Goal: Task Accomplishment & Management: Manage account settings

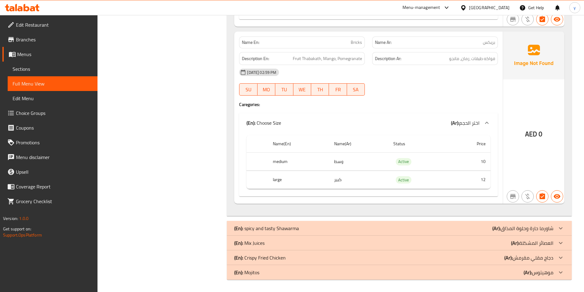
scroll to position [1382, 0]
click at [36, 67] on span "Sections" at bounding box center [53, 68] width 80 height 7
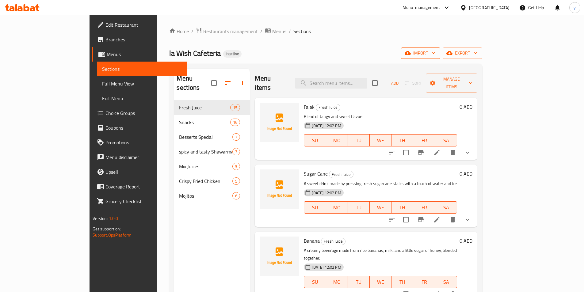
click at [440, 57] on button "import" at bounding box center [420, 53] width 39 height 11
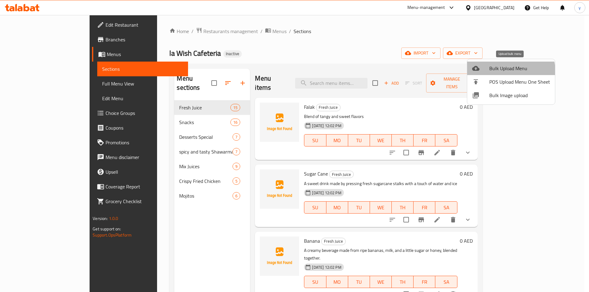
click at [493, 74] on li "Bulk Upload Menu" at bounding box center [511, 68] width 88 height 13
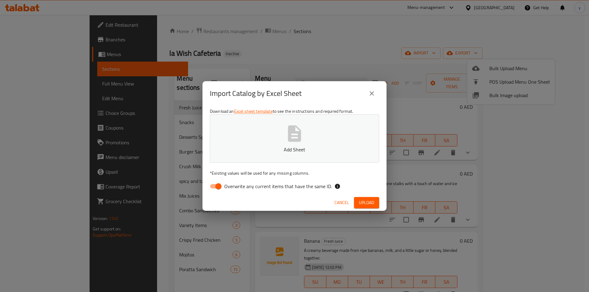
click at [212, 186] on input "Overwrite any current items that have the same ID." at bounding box center [218, 187] width 35 height 12
checkbox input "false"
click at [372, 207] on button "Upload" at bounding box center [366, 202] width 25 height 11
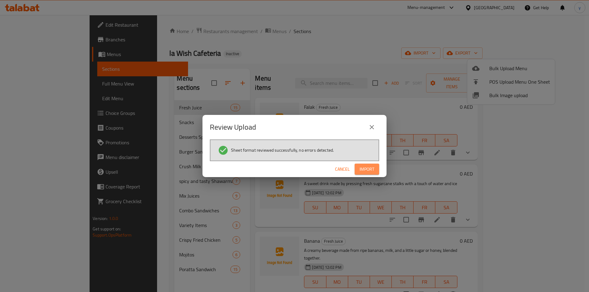
click at [368, 169] on span "Import" at bounding box center [366, 170] width 15 height 8
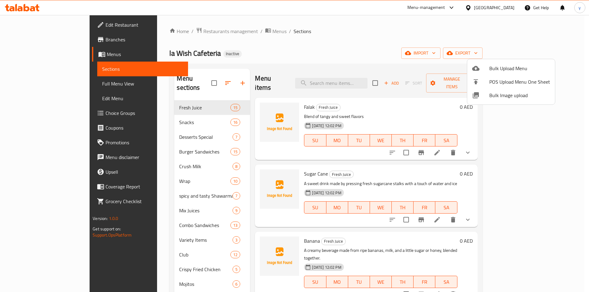
click at [298, 49] on div at bounding box center [294, 146] width 589 height 292
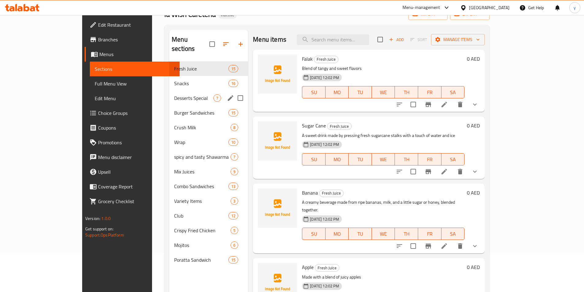
scroll to position [86, 0]
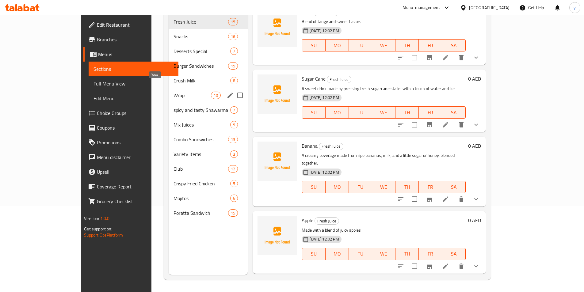
click at [174, 92] on span "Wrap" at bounding box center [192, 95] width 37 height 7
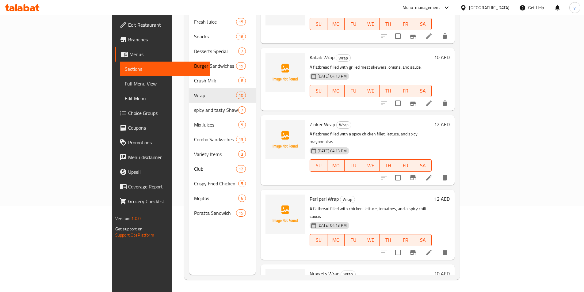
scroll to position [384, 0]
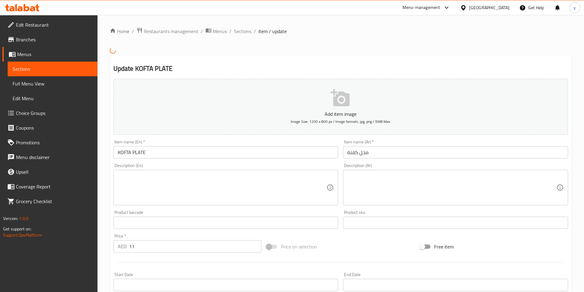
click at [181, 188] on textarea at bounding box center [222, 187] width 209 height 29
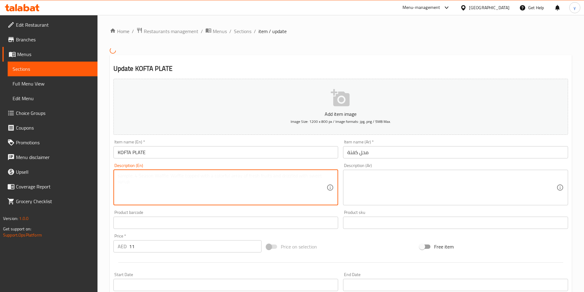
paste textarea "Ground meat mixed with spices, onions, and parsley, formed into a patty."
type textarea "Ground meat mixed with spices, onions, and parsley, formed into a patty."
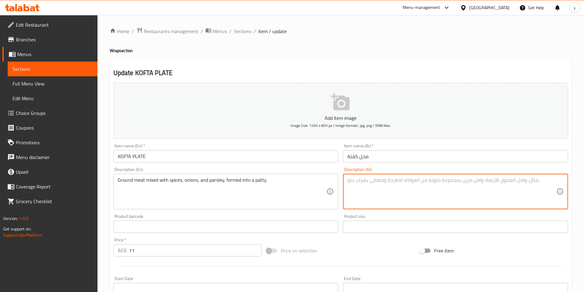
click at [378, 187] on textarea at bounding box center [452, 191] width 209 height 29
paste textarea "لحم مفروم مخلوط مع البهارات والبصل والبقدونس، ويشكل على شكل فطيرة."
drag, startPoint x: 480, startPoint y: 182, endPoint x: 489, endPoint y: 185, distance: 9.8
click at [489, 185] on textarea "لحم مفروم مخلوط مع البهارات والبصل والبقدونس، ويشكل على شكل فطيرة." at bounding box center [452, 191] width 209 height 29
drag, startPoint x: 465, startPoint y: 181, endPoint x: 477, endPoint y: 185, distance: 12.6
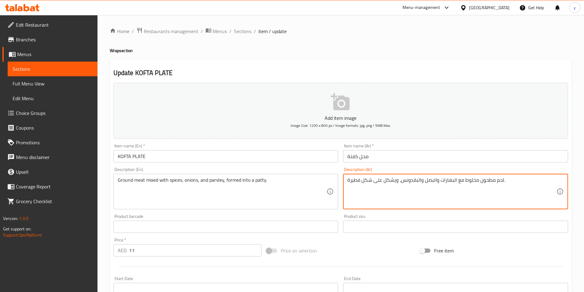
click at [477, 185] on textarea "لحم مطحون مخلوط مع البهارات والبصل والبقدونس، ويشكل على شكل فطيرة." at bounding box center [452, 191] width 209 height 29
drag, startPoint x: 359, startPoint y: 182, endPoint x: 348, endPoint y: 184, distance: 12.1
click at [348, 184] on textarea "لحم مطحون مشكل مع البهارات والبصل والبقدونس، ويشكل على شكل فطيرة." at bounding box center [452, 191] width 209 height 29
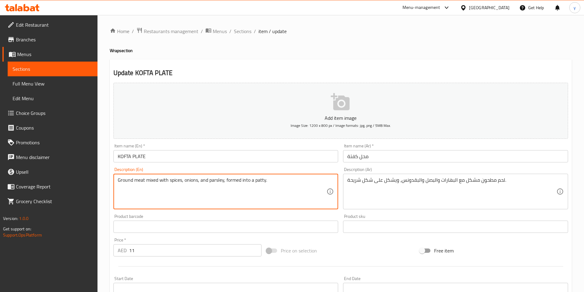
drag, startPoint x: 225, startPoint y: 181, endPoint x: 241, endPoint y: 183, distance: 15.5
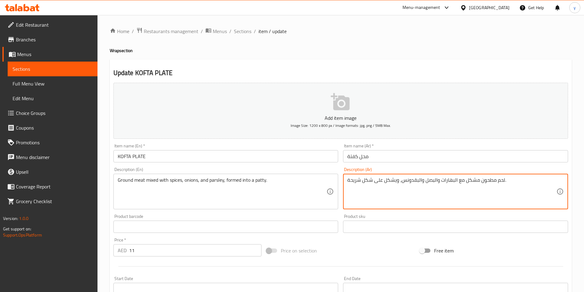
drag, startPoint x: 364, startPoint y: 180, endPoint x: 374, endPoint y: 182, distance: 9.4
drag, startPoint x: 363, startPoint y: 182, endPoint x: 396, endPoint y: 184, distance: 32.6
click at [396, 184] on textarea "لحم مطحون مشكل مع البهارات والبصل والبقدونس، ويشكل على شكل شريحة." at bounding box center [452, 191] width 209 height 29
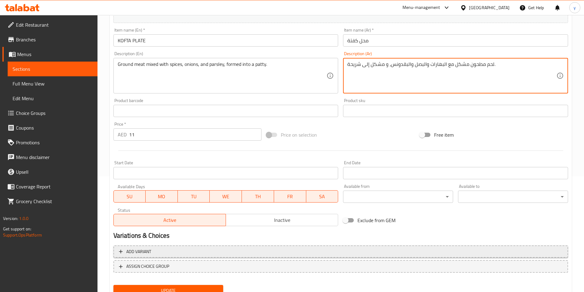
scroll to position [123, 0]
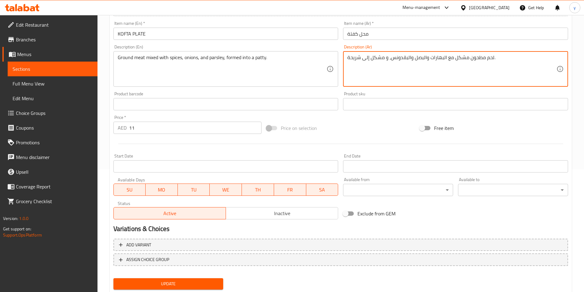
type textarea "لحم مطحون مشكل مع البهارات والبصل والبقدونس، و مشكل إلى شريحة."
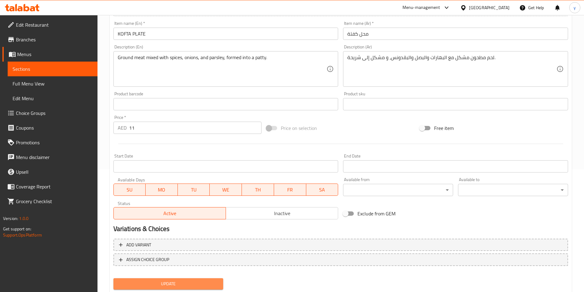
click at [181, 284] on span "Update" at bounding box center [168, 284] width 100 height 8
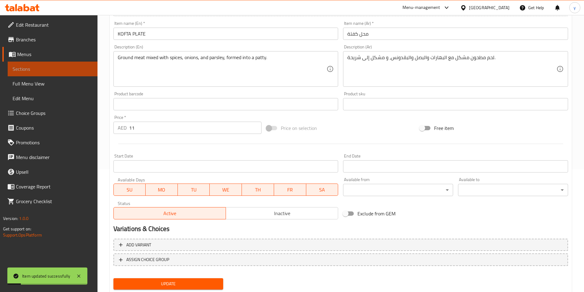
click at [38, 70] on span "Sections" at bounding box center [53, 68] width 80 height 7
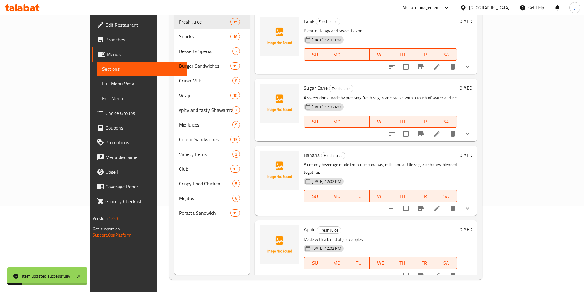
scroll to position [86, 0]
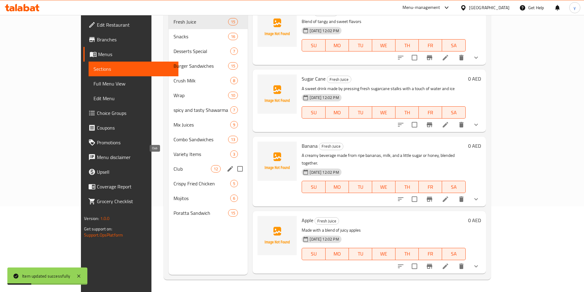
click at [174, 165] on span "Club" at bounding box center [192, 168] width 37 height 7
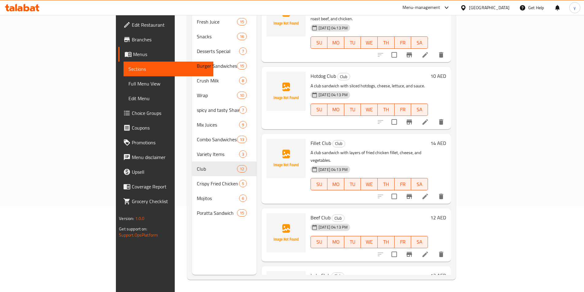
scroll to position [500, 0]
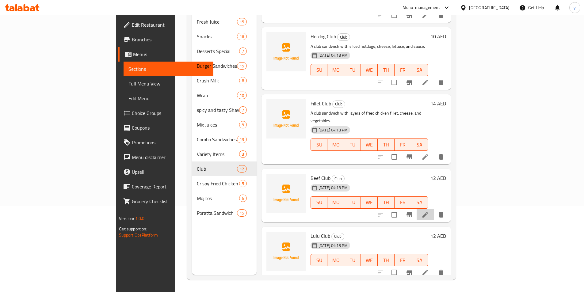
click at [434, 209] on li at bounding box center [425, 214] width 17 height 11
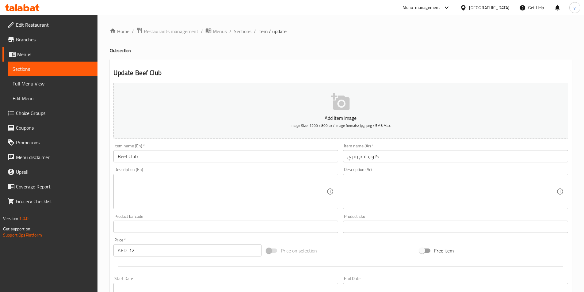
click at [147, 179] on textarea at bounding box center [222, 191] width 209 height 29
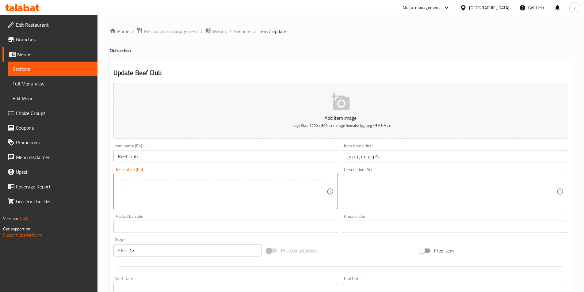
paste textarea "A club sandwich with layers of sliced roast beef, cheese, and vegetables."
type textarea "A club sandwich with layers of sliced roast beef, cheese, and vegetables."
click at [386, 175] on div "Description (Ar)" at bounding box center [455, 192] width 225 height 36
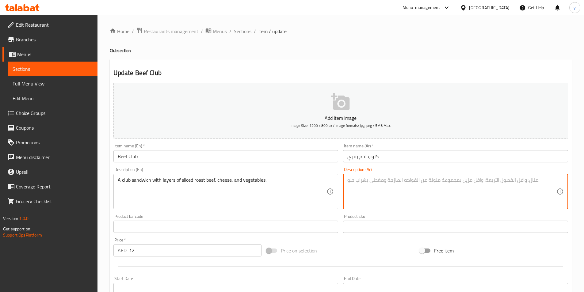
paste textarea "ساندويتش كلوب مع طبقات من شرائح لحم البقر المشوي والجبن والخضروات."
click at [492, 182] on textarea "ساندويتش كلوب مع طبقات من شرائح لحم البقر المشوي والجبن والخضروات." at bounding box center [452, 191] width 209 height 29
click at [409, 182] on textarea "سندويتش كلوب مع طبقات من شرائح لحم البقر المشوي والجبن والخضروات." at bounding box center [452, 191] width 209 height 29
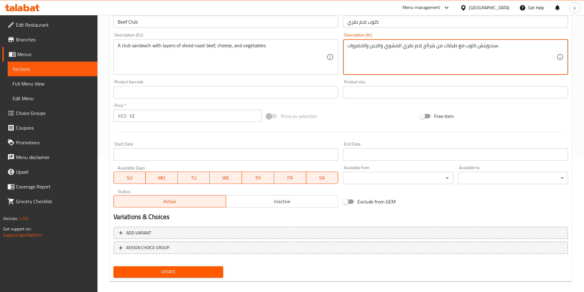
scroll to position [141, 0]
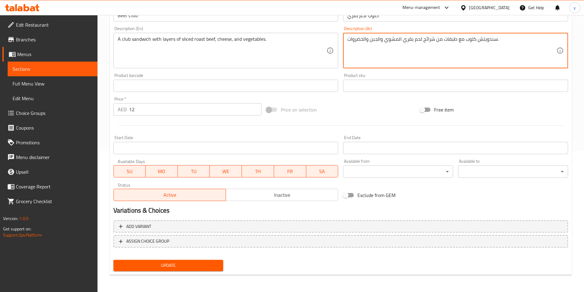
type textarea "سندويتش كلوب مع طبقات من شرائح لحم بقري المشوي والجبن والخضروات."
click at [169, 269] on span "Update" at bounding box center [168, 266] width 100 height 8
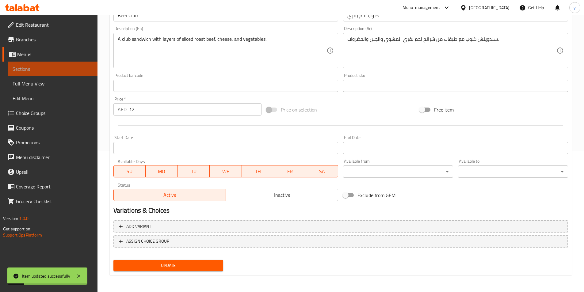
click at [58, 72] on span "Sections" at bounding box center [53, 68] width 80 height 7
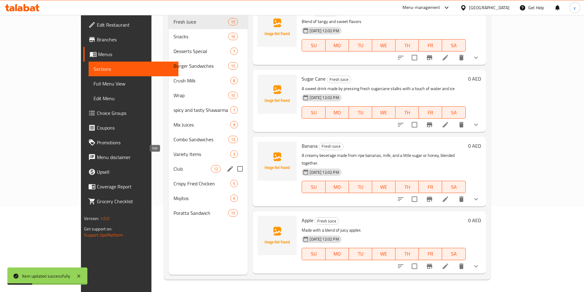
click at [174, 165] on span "Club" at bounding box center [192, 168] width 37 height 7
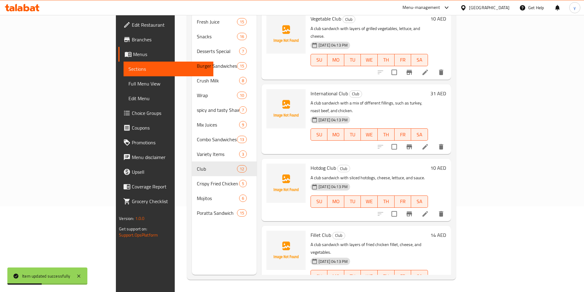
scroll to position [500, 0]
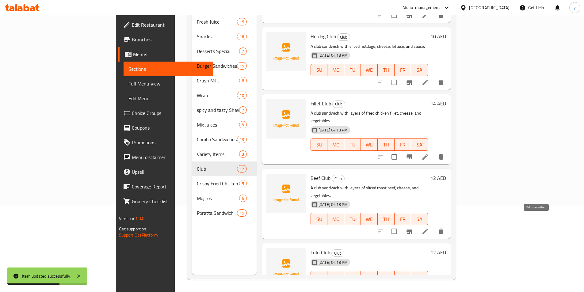
click at [429, 286] on icon at bounding box center [425, 289] width 7 height 7
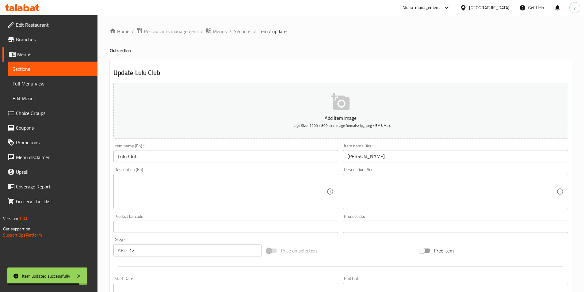
click at [179, 185] on textarea at bounding box center [222, 191] width 209 height 29
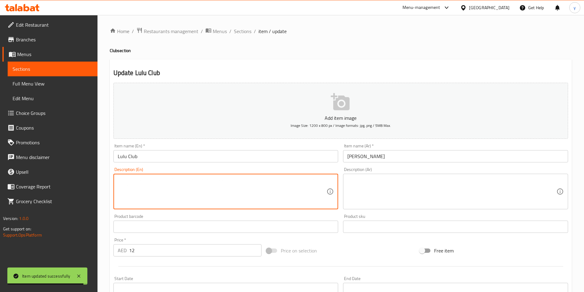
paste textarea "A club sandwich with chicken, egg, lettuce, tomatoes, and a creamy sauce."
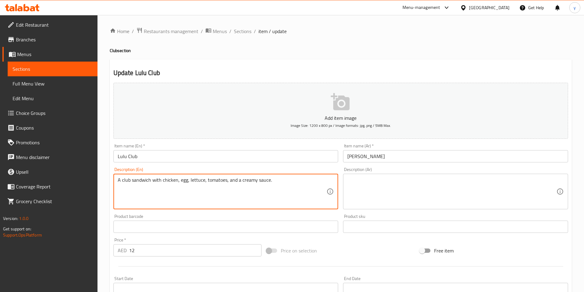
type textarea "A club sandwich with chicken, egg, lettuce, tomatoes, and a creamy sauce."
click at [361, 182] on textarea at bounding box center [452, 191] width 209 height 29
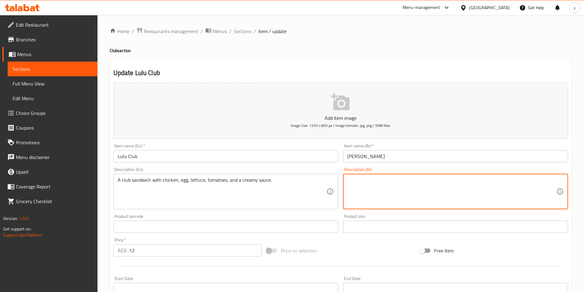
paste textarea "ساندويتش كلوب مع الدجاج والبيض والخس والطماطم وصلصة كريمة."
drag, startPoint x: 363, startPoint y: 181, endPoint x: 370, endPoint y: 182, distance: 7.1
click at [370, 182] on textarea "ساندويتش كلوب مع الدجاج والبيض والخس والطماطم وصلصة كريمة." at bounding box center [452, 191] width 209 height 29
click at [477, 183] on textarea "ساندويتش كلوب مع الدجاج والبيض والخس والطماطم وصوص كريمة." at bounding box center [452, 191] width 209 height 29
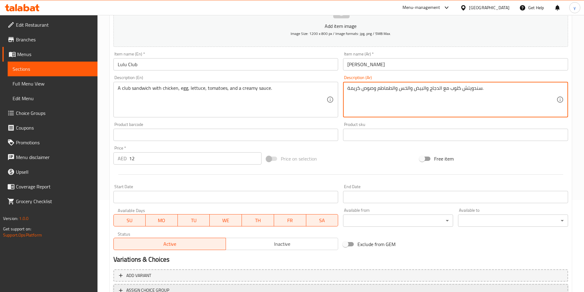
scroll to position [141, 0]
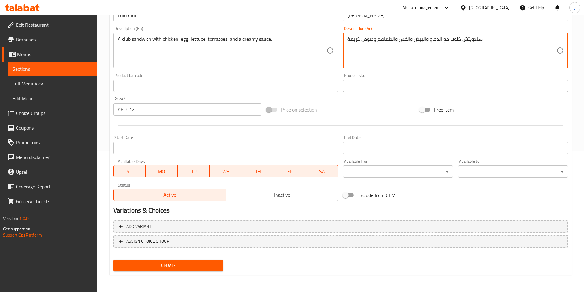
type textarea "سندويتش كلوب مع الدجاج والبيض والخس والطماطم وصوص كريمة."
click at [174, 263] on span "Update" at bounding box center [168, 266] width 100 height 8
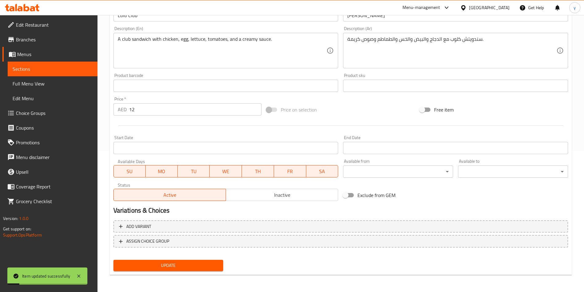
drag, startPoint x: 50, startPoint y: 71, endPoint x: 71, endPoint y: 126, distance: 59.1
click at [50, 71] on span "Sections" at bounding box center [53, 68] width 80 height 7
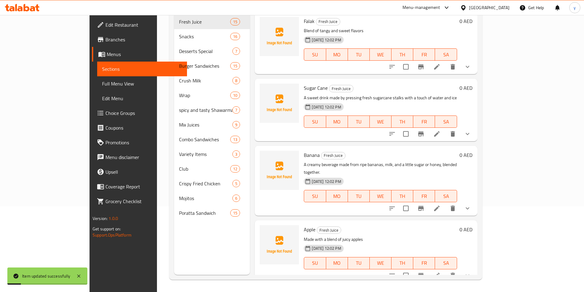
scroll to position [86, 0]
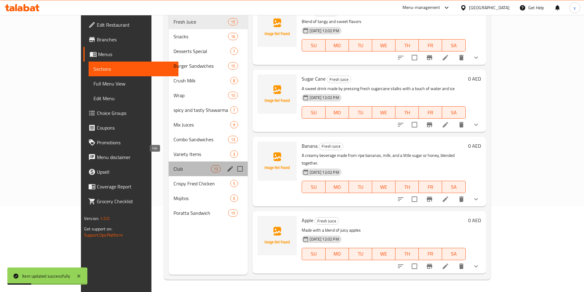
click at [174, 165] on span "Club" at bounding box center [192, 168] width 37 height 7
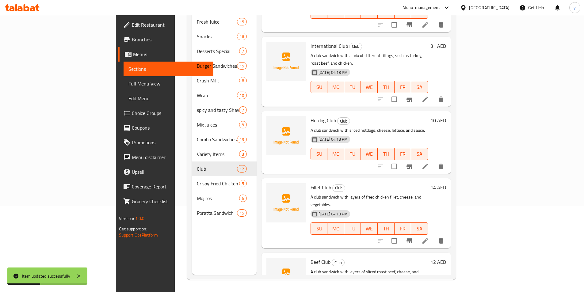
scroll to position [518, 0]
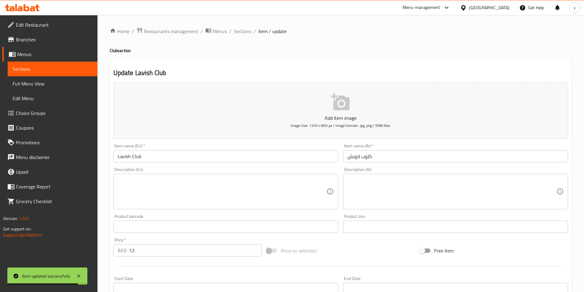
click at [212, 187] on textarea at bounding box center [222, 191] width 209 height 29
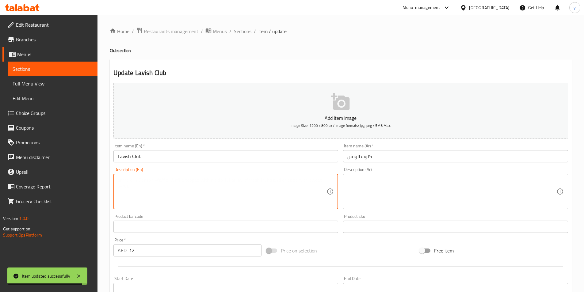
paste textarea "A club sandwich with chicken, beef, cheese, lettuce, and a special sauce."
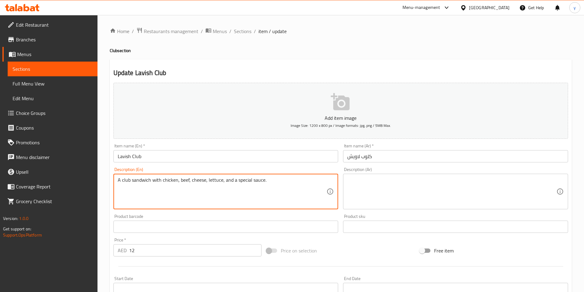
type textarea "A club sandwich with chicken, beef, cheese, lettuce, and a special sauce."
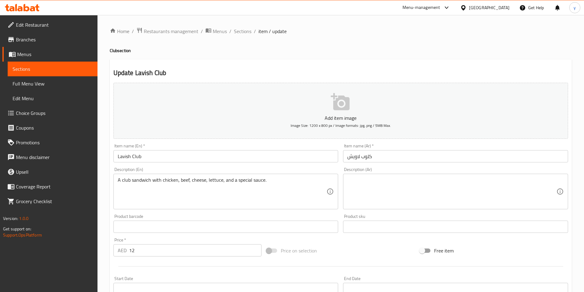
click at [417, 206] on textarea at bounding box center [452, 191] width 209 height 29
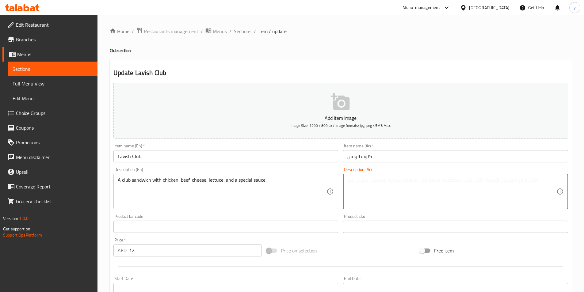
paste textarea "ساندويتش كلوب مع الدجاج واللحم البقري والجبن والخس وصلصة خاصة."
drag, startPoint x: 359, startPoint y: 180, endPoint x: 367, endPoint y: 183, distance: 8.7
click at [367, 183] on textarea "ساندويتش كلوب مع الدجاج واللحم البقري والجبن والخس وصلصة خاصة." at bounding box center [452, 191] width 209 height 29
click at [348, 179] on textarea "ساندويتش كلوب مع الدجاج واللحم البقري والجبن والخس وصوص خاصة." at bounding box center [452, 191] width 209 height 29
drag, startPoint x: 351, startPoint y: 183, endPoint x: 347, endPoint y: 184, distance: 4.1
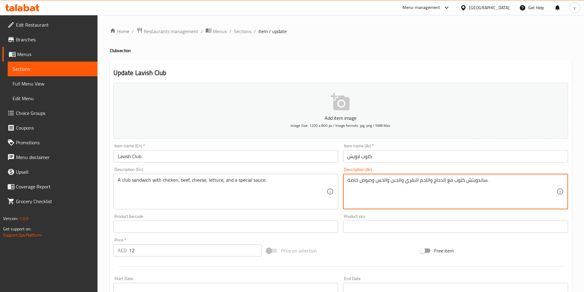
click at [347, 184] on div "ساندويتش كلوب مع الدجاج واللحم البقري والجبن والخس وصوص خاصة. Description (Ar)" at bounding box center [455, 192] width 225 height 36
click at [480, 181] on textarea "ساندويتش كلوب مع الدجاج واللحم البقري والجبن والخس وصوص خاص." at bounding box center [452, 191] width 209 height 29
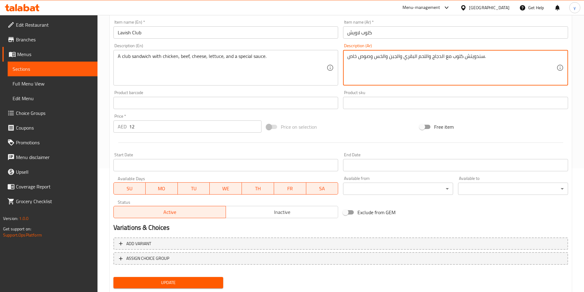
scroll to position [141, 0]
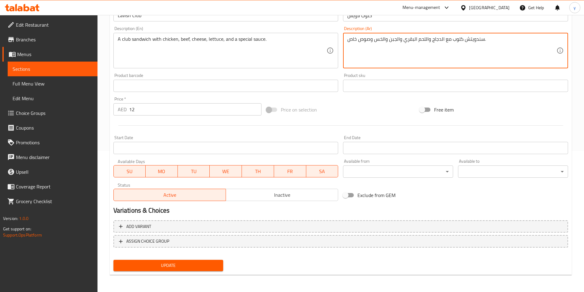
type textarea "سندويتش كلوب مع الدجاج واللحم البقري والجبن والخس وصوص خاص."
click at [143, 264] on span "Update" at bounding box center [168, 266] width 100 height 8
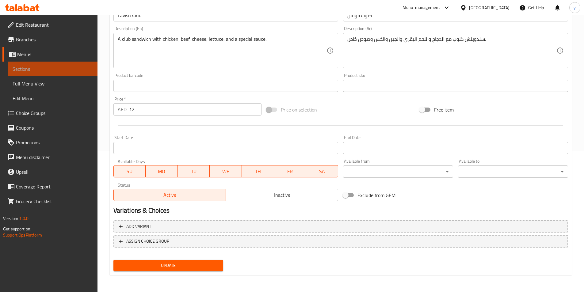
click at [36, 72] on span "Sections" at bounding box center [53, 68] width 80 height 7
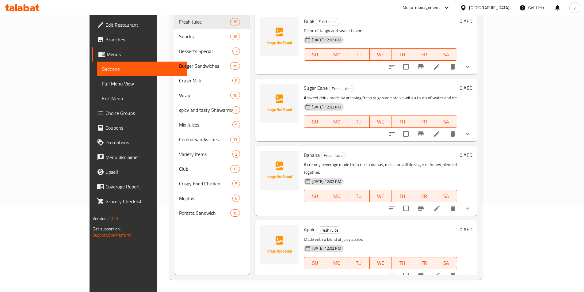
scroll to position [86, 0]
